Goal: Check status: Check status

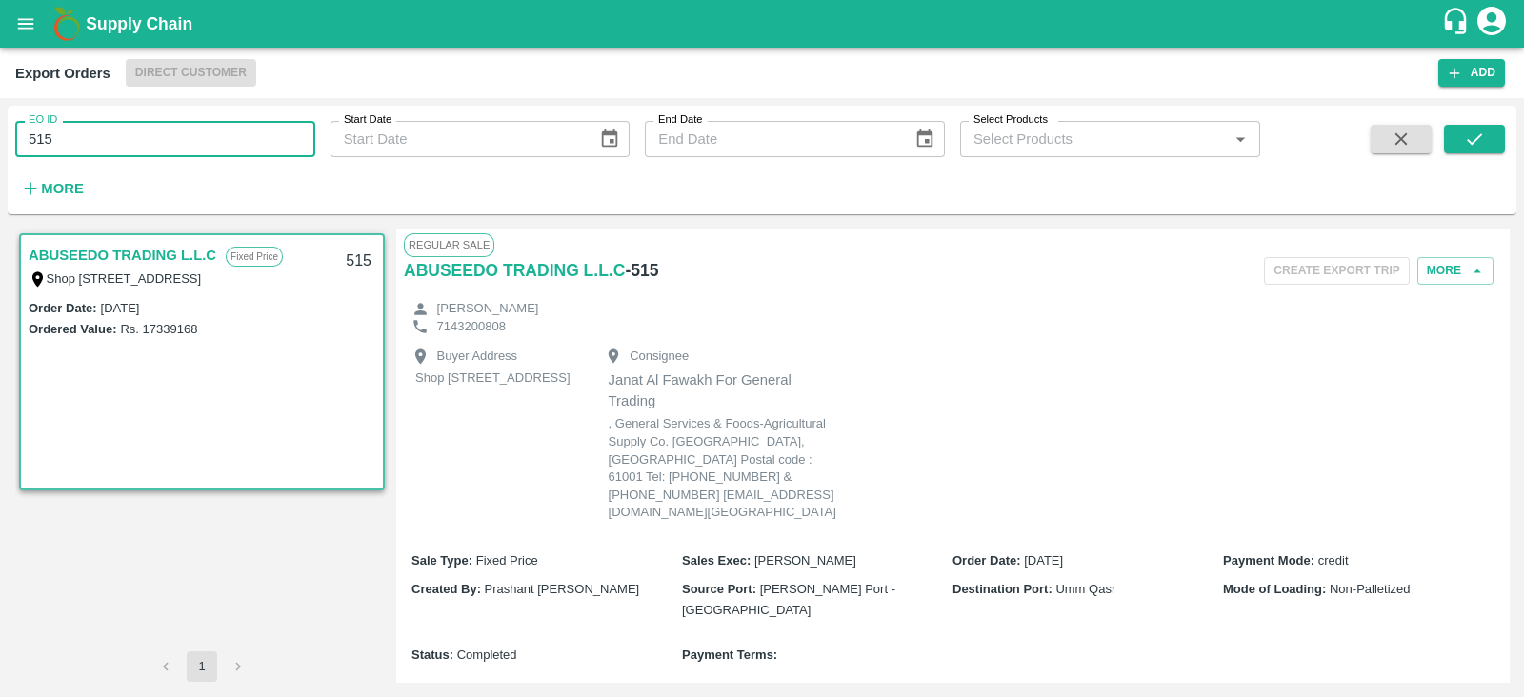
click at [238, 143] on input "515" at bounding box center [165, 139] width 300 height 36
type input "5"
type input "489"
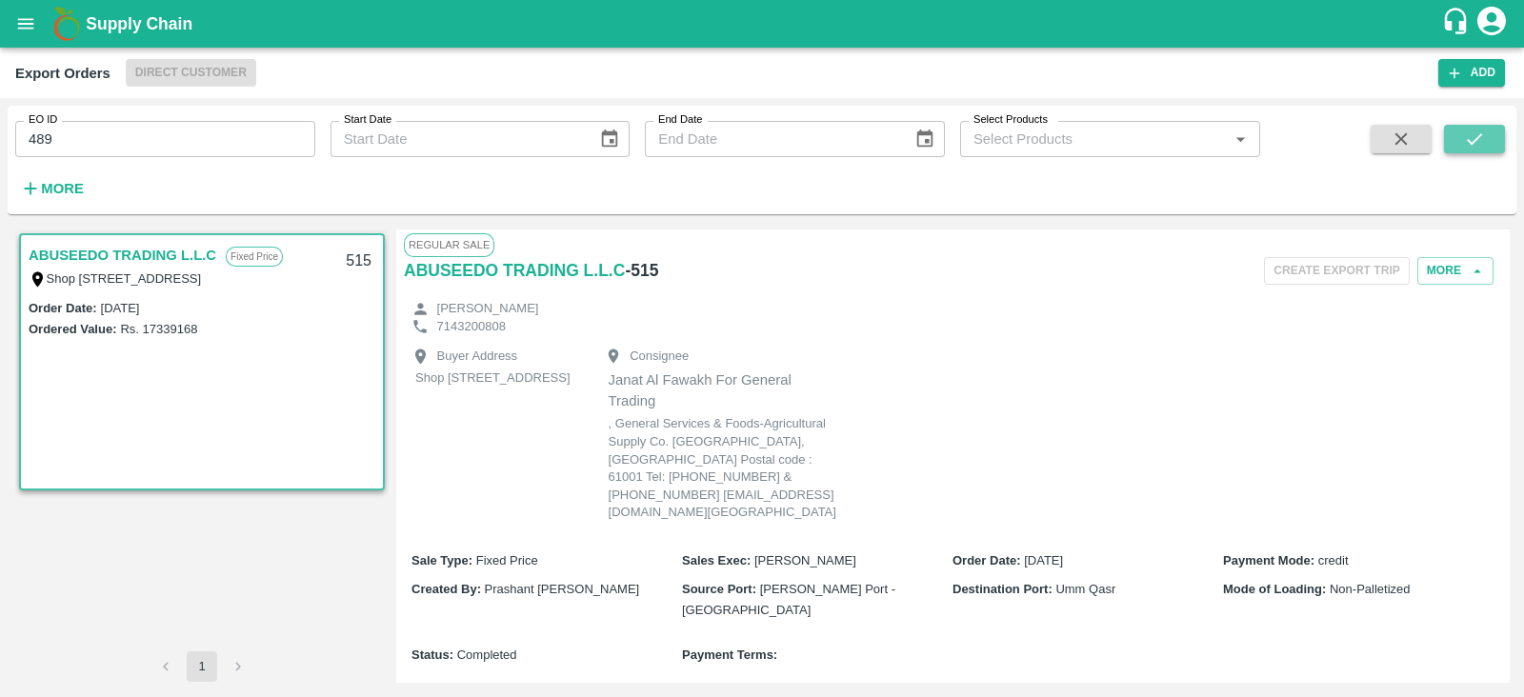
click at [1465, 145] on icon "submit" at bounding box center [1474, 139] width 21 height 21
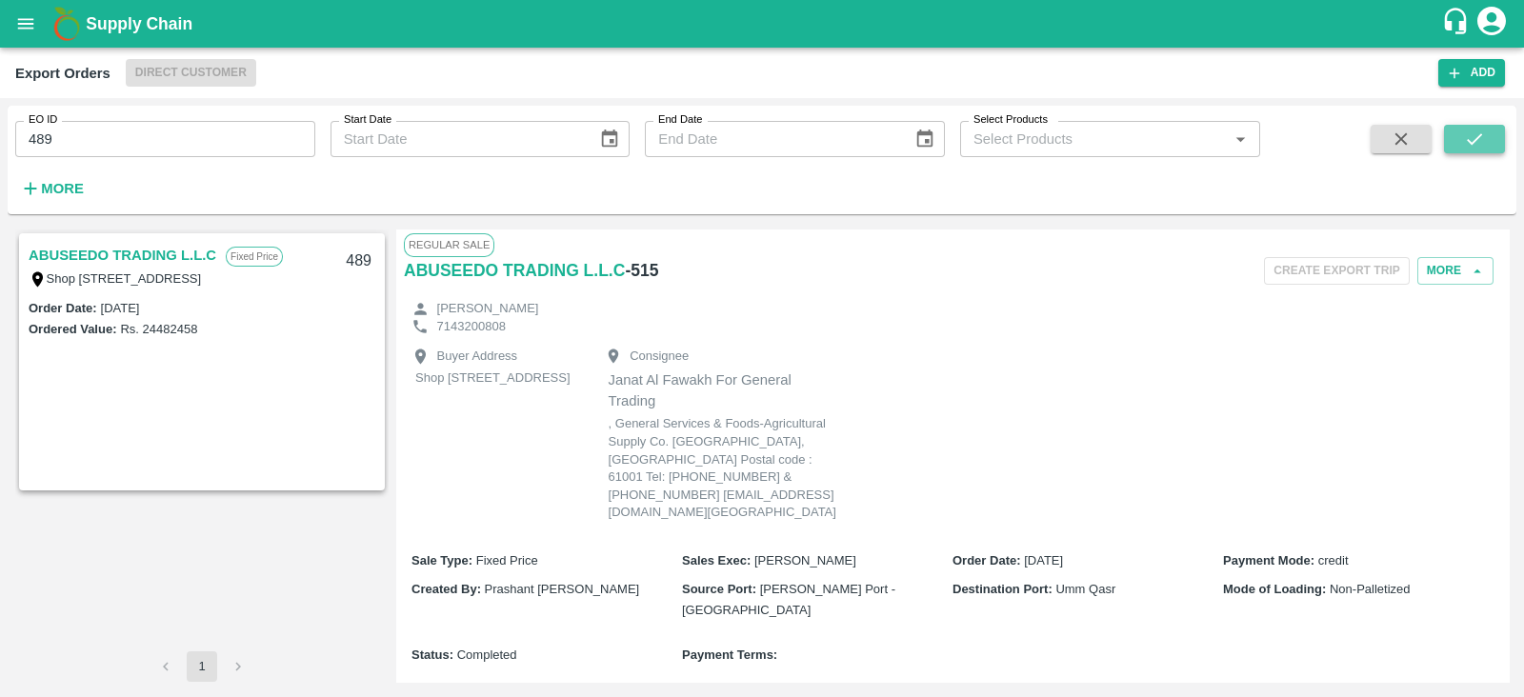
click at [1465, 145] on icon "submit" at bounding box center [1474, 139] width 21 height 21
click at [197, 263] on link "ABUSEEDO TRADING L.L.C" at bounding box center [123, 255] width 188 height 25
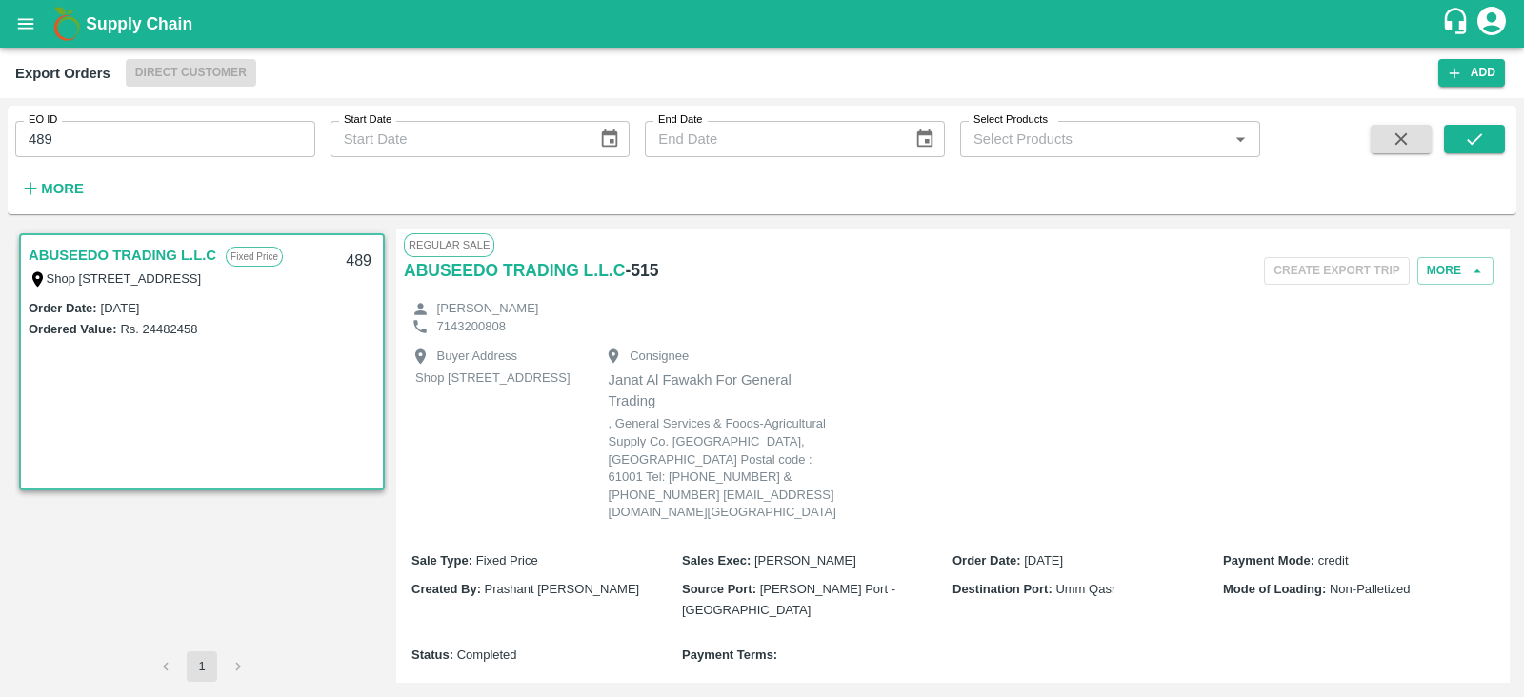
click at [210, 260] on link "ABUSEEDO TRADING L.L.C" at bounding box center [123, 255] width 188 height 25
click at [152, 253] on link "ABUSEEDO TRADING L.L.C" at bounding box center [123, 255] width 188 height 25
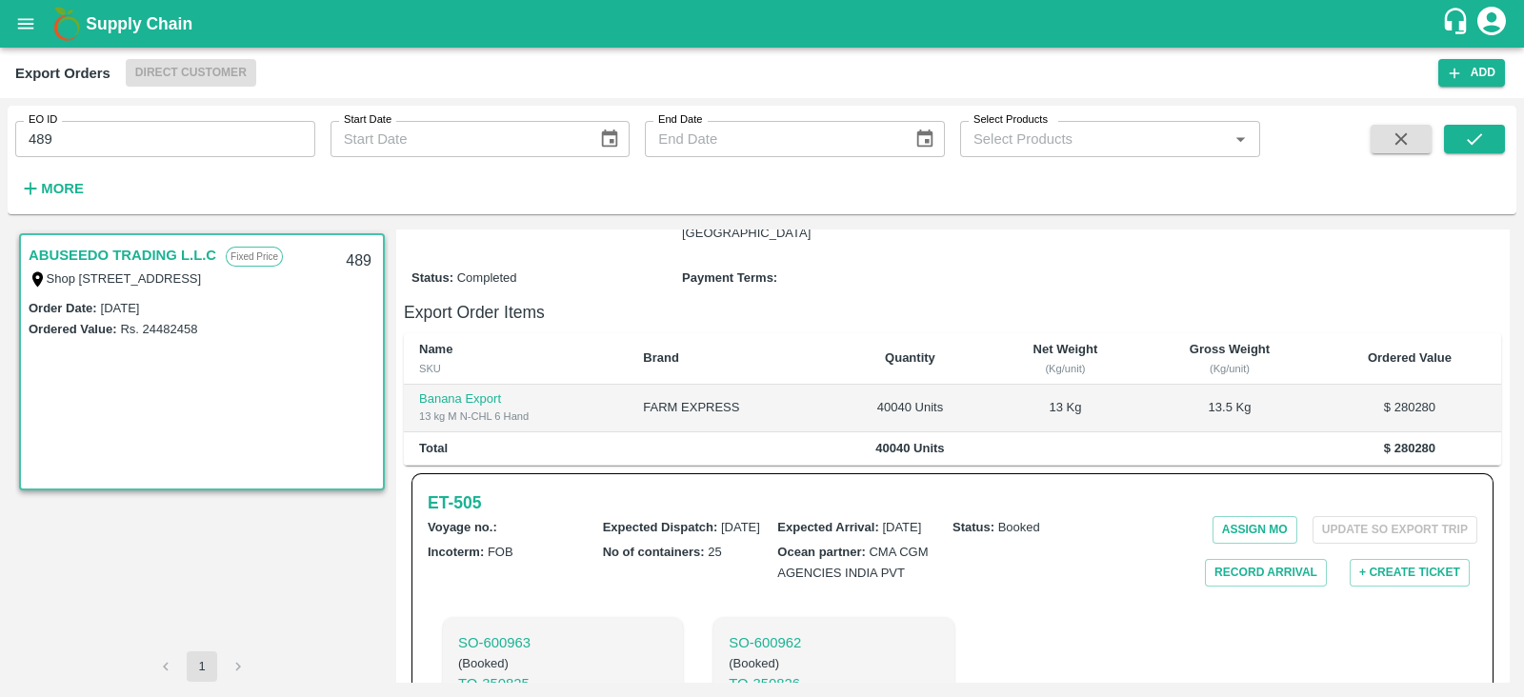
scroll to position [375, 0]
click at [461, 516] on h6 "ET- 505" at bounding box center [454, 504] width 53 height 27
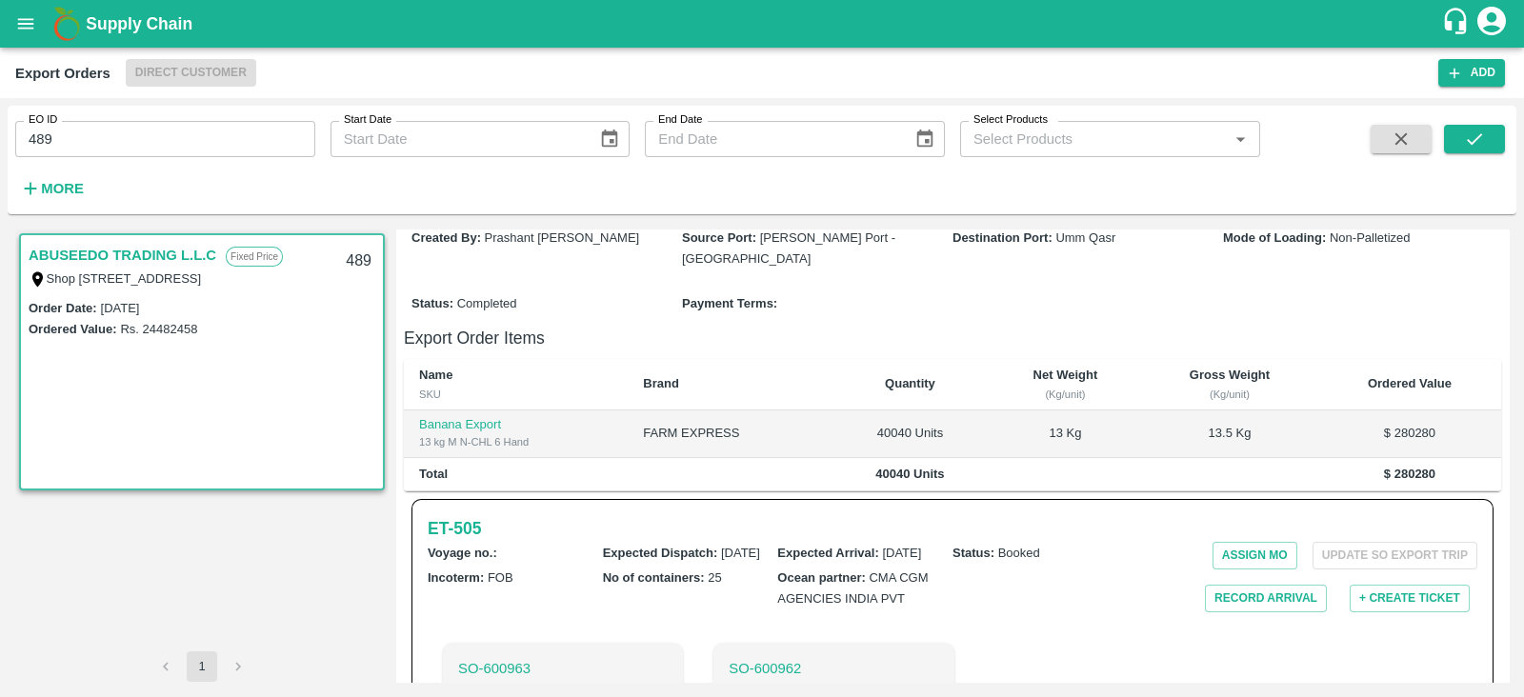
scroll to position [0, 0]
